Goal: Information Seeking & Learning: Learn about a topic

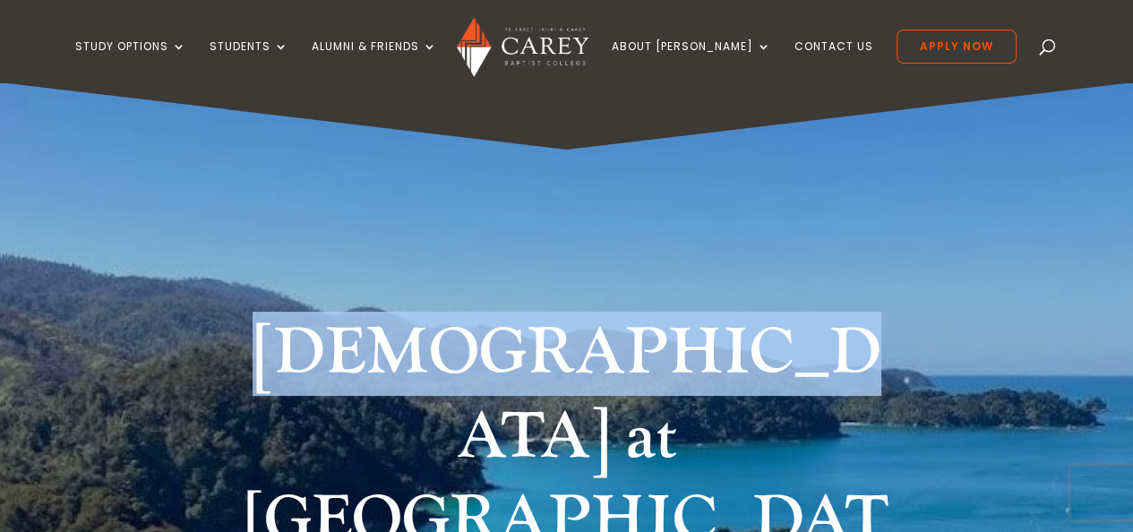
drag, startPoint x: 0, startPoint y: 0, endPoint x: 537, endPoint y: 566, distance: 780.6
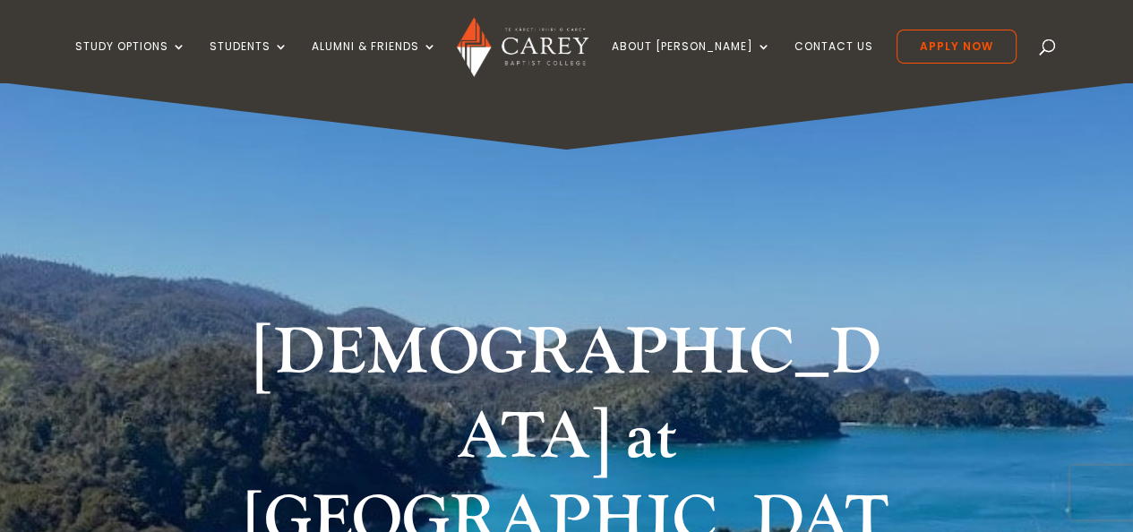
click at [408, 265] on div "[DEMOGRAPHIC_DATA] at [GEOGRAPHIC_DATA]" at bounding box center [566, 424] width 1133 height 684
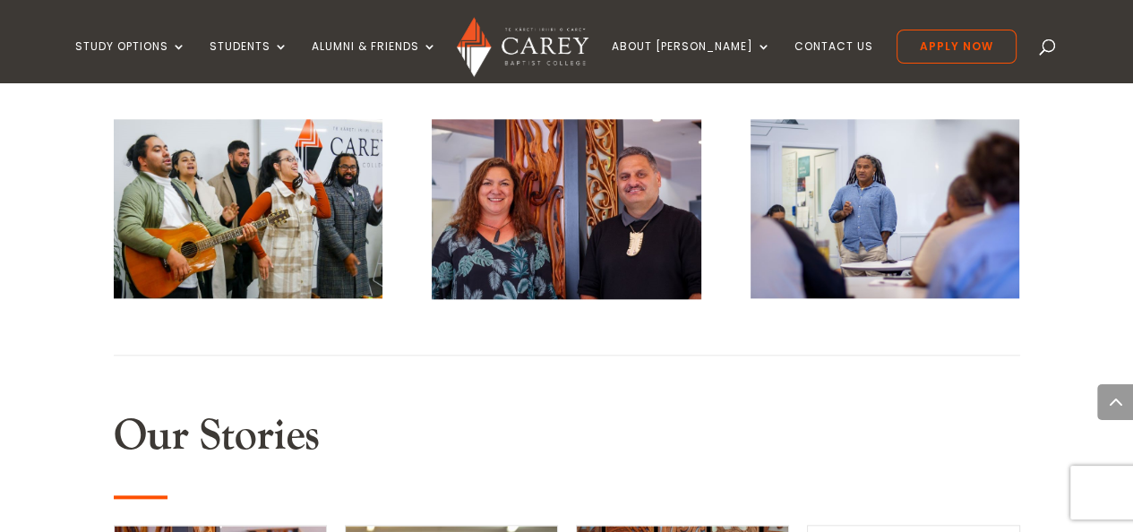
scroll to position [1633, 0]
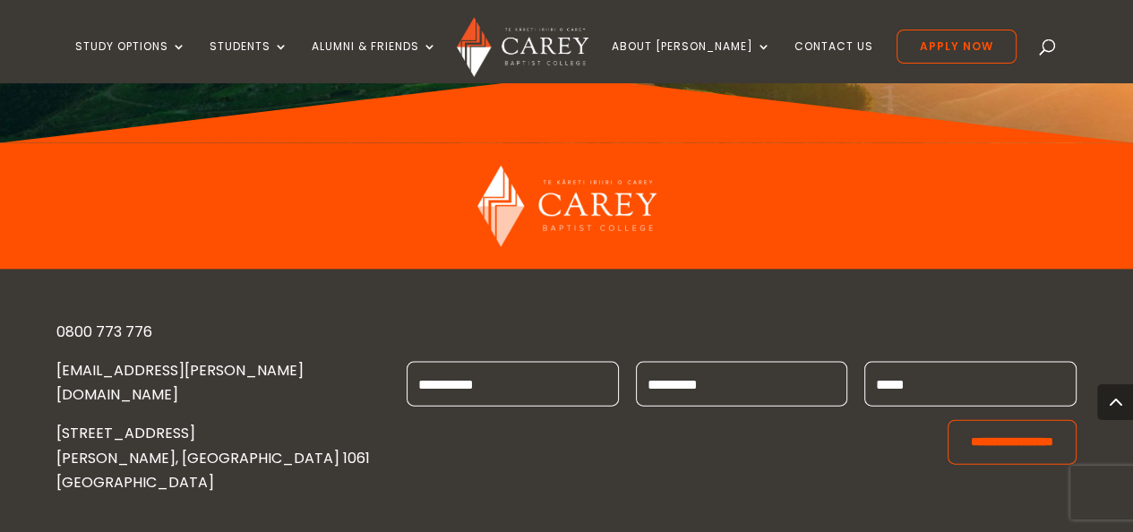
scroll to position [3173, 0]
